Goal: Check status: Check status

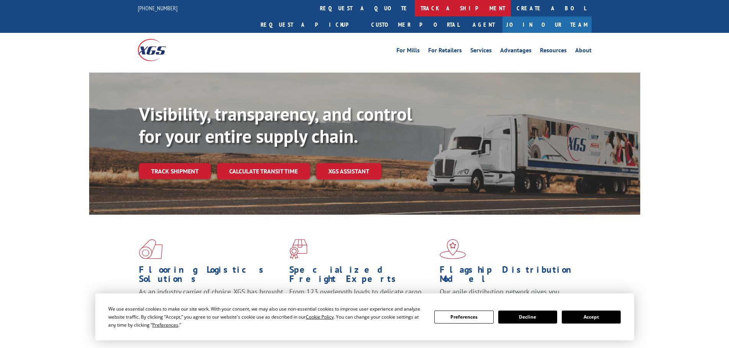
click at [415, 7] on link "track a shipment" at bounding box center [463, 8] width 96 height 16
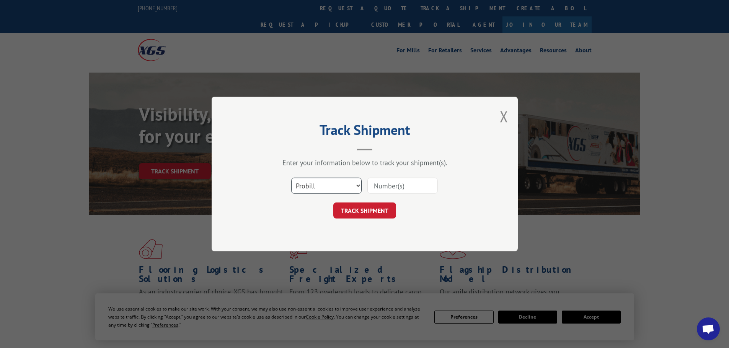
drag, startPoint x: 332, startPoint y: 189, endPoint x: 325, endPoint y: 172, distance: 18.5
click at [332, 189] on select "Select category... Probill BOL PO" at bounding box center [326, 186] width 70 height 16
select select "po"
click at [291, 178] on select "Select category... Probill BOL PO" at bounding box center [326, 186] width 70 height 16
click at [393, 178] on input at bounding box center [402, 186] width 70 height 16
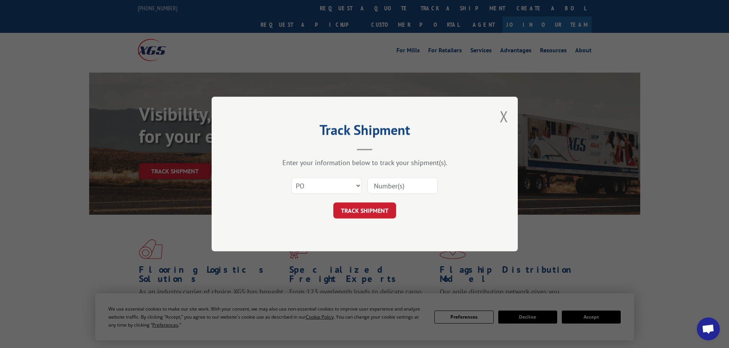
paste input "06515135"
type input "06515135"
click at [366, 209] on button "TRACK SHIPMENT" at bounding box center [364, 211] width 63 height 16
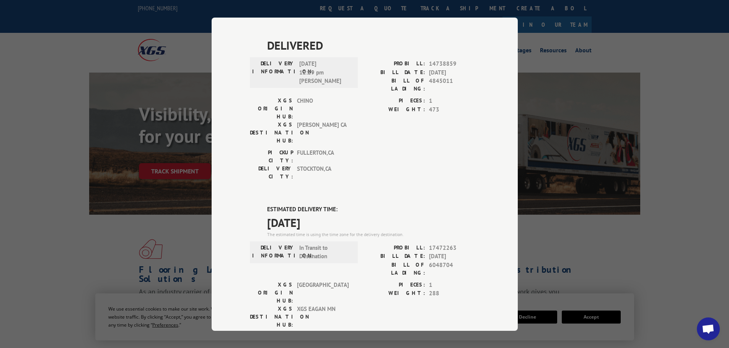
scroll to position [229, 0]
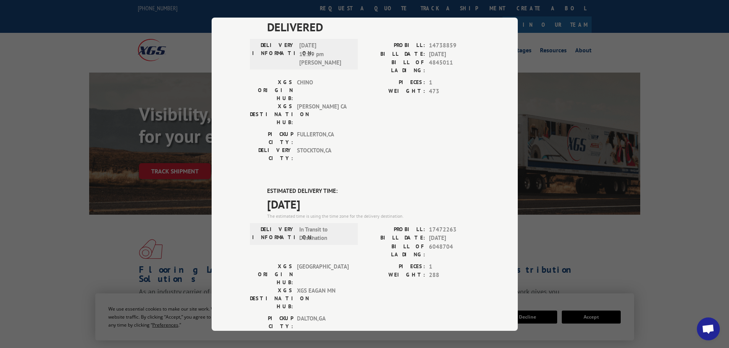
type input "+1 (___) ___-____"
